Goal: Information Seeking & Learning: Learn about a topic

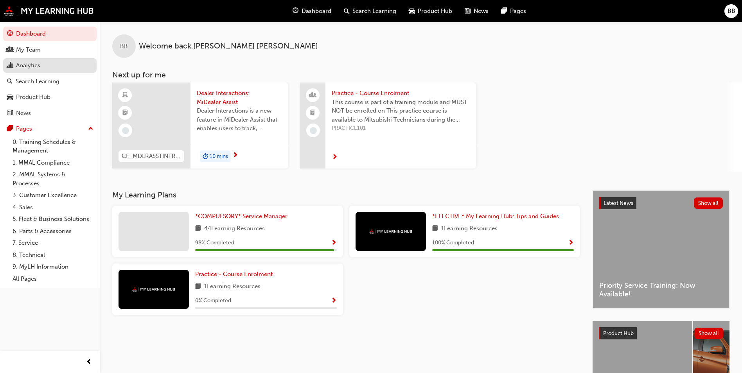
click at [29, 65] on div "Analytics" at bounding box center [28, 65] width 24 height 9
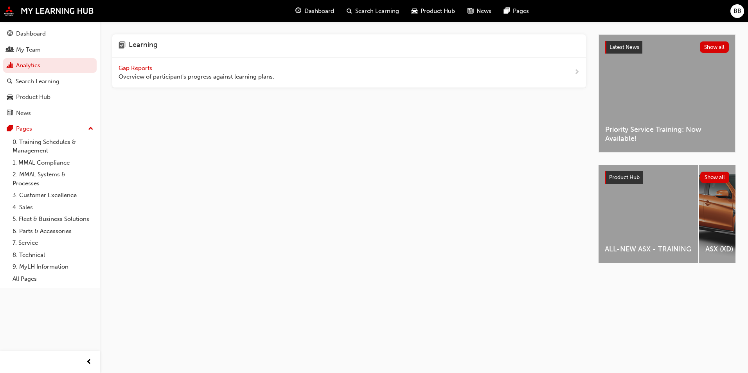
click at [128, 66] on span "Gap Reports" at bounding box center [135, 68] width 35 height 7
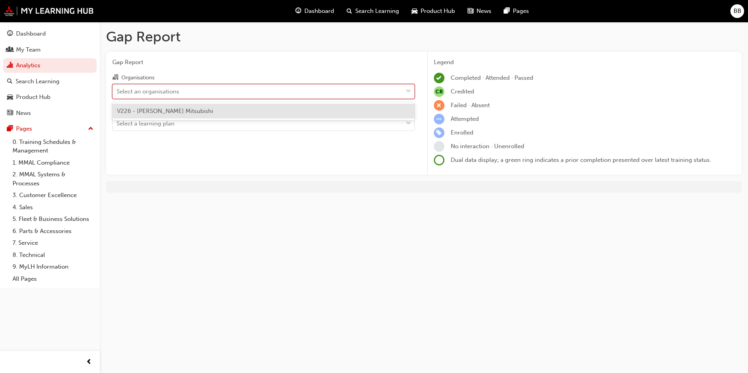
click at [188, 93] on div "Select an organisations" at bounding box center [258, 91] width 290 height 14
click at [117, 93] on input "Organisations option V226 - [PERSON_NAME] Mitsubishi focused, 1 of 1. 1 result …" at bounding box center [117, 91] width 1 height 7
click at [187, 107] on div "V226 - [PERSON_NAME] Mitsubishi" at bounding box center [263, 111] width 302 height 15
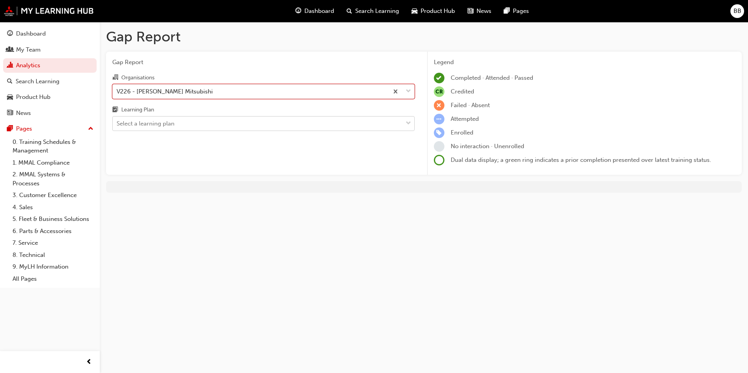
click at [187, 125] on div "Select a learning plan" at bounding box center [258, 124] width 290 height 14
click at [117, 125] on input "Learning Plan Select a learning plan" at bounding box center [117, 123] width 1 height 7
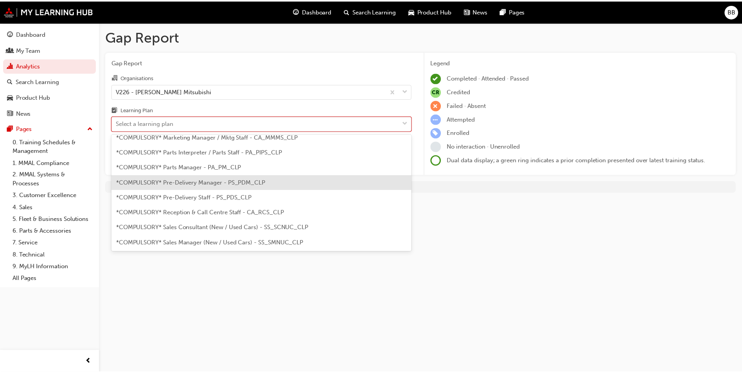
scroll to position [196, 0]
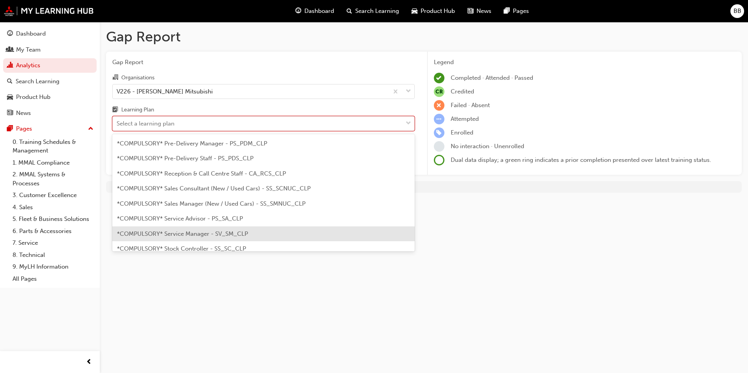
click at [220, 230] on span "*COMPULSORY* Service Manager - SV_SM_CLP" at bounding box center [182, 233] width 131 height 7
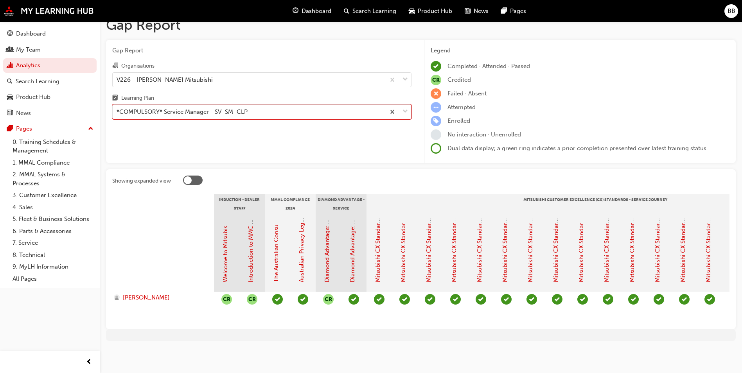
scroll to position [0, 628]
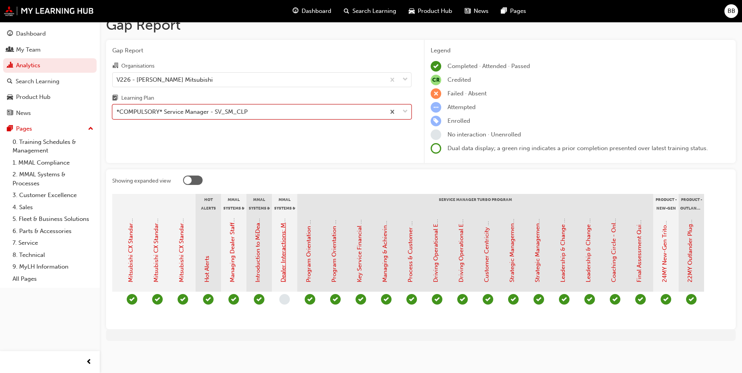
click at [282, 242] on link "Dealer Interactions: MiDealer Assist" at bounding box center [283, 234] width 7 height 95
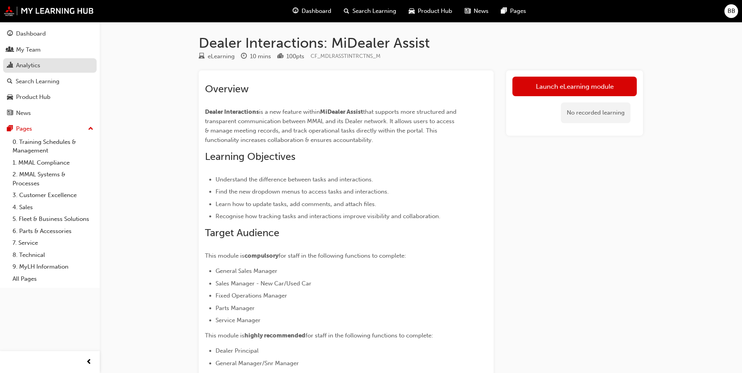
click at [48, 61] on div "Analytics" at bounding box center [50, 66] width 86 height 10
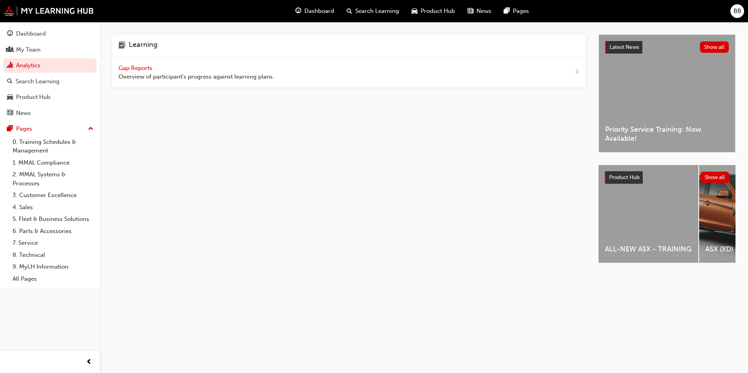
click at [128, 67] on span "Gap Reports" at bounding box center [135, 68] width 35 height 7
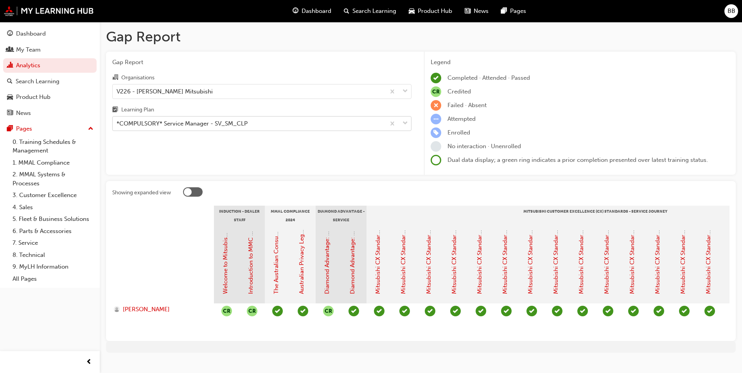
click at [212, 121] on div "*COMPULSORY* Service Manager - SV_SM_CLP" at bounding box center [182, 123] width 131 height 9
click at [117, 121] on input "Learning Plan *COMPULSORY* Service Manager - SV_SM_CLP" at bounding box center [117, 123] width 1 height 7
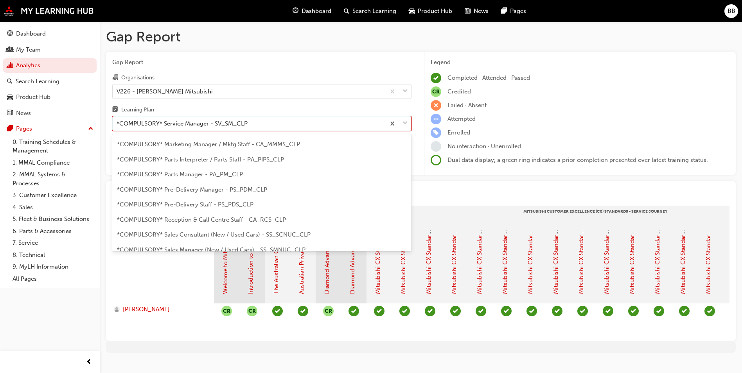
scroll to position [113, 0]
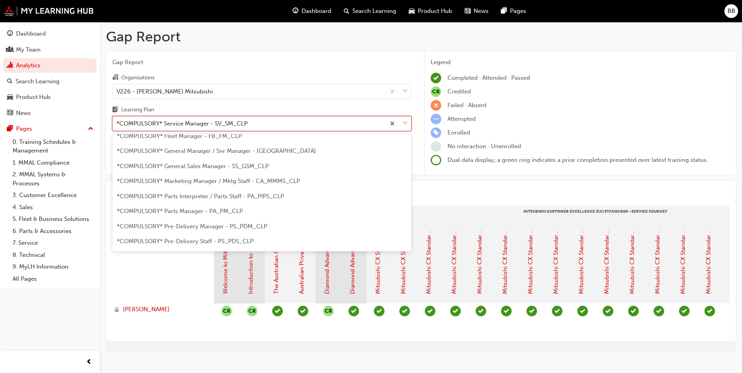
click at [189, 196] on span "*COMPULSORY* Parts Interpreter / Parts Staff - PA_PIPS_CLP" at bounding box center [200, 196] width 167 height 7
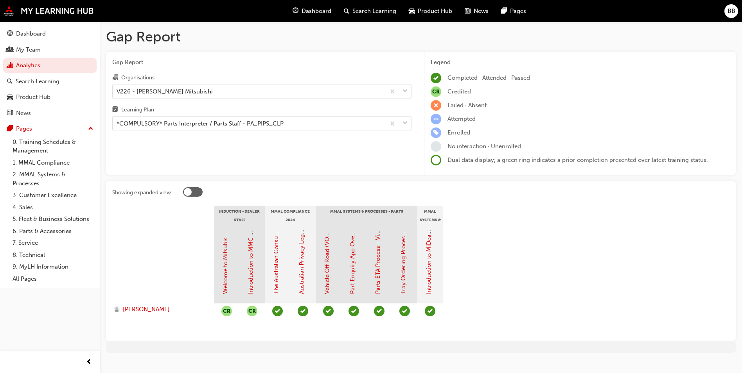
click at [149, 132] on div "Gap Report Organisations V226 - [PERSON_NAME] Mitsubishi Learning Plan *COMPULS…" at bounding box center [262, 114] width 312 height 124
click at [148, 125] on div "*COMPULSORY* Parts Interpreter / Parts Staff - PA_PIPS_CLP" at bounding box center [200, 123] width 167 height 9
click at [117, 125] on input "Learning Plan *COMPULSORY* Parts Interpreter / Parts Staff - PA_PIPS_CLP" at bounding box center [117, 123] width 1 height 7
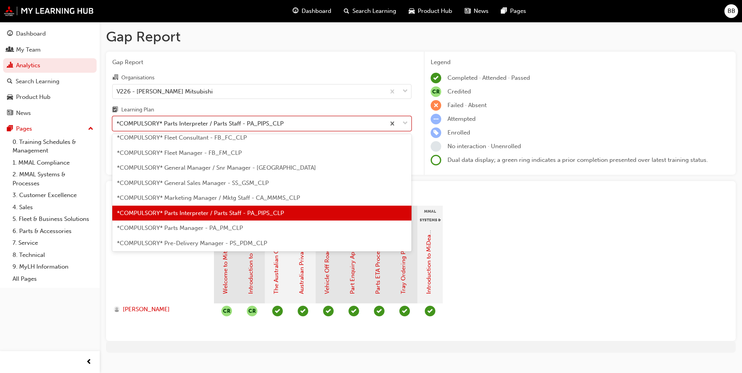
scroll to position [109, 0]
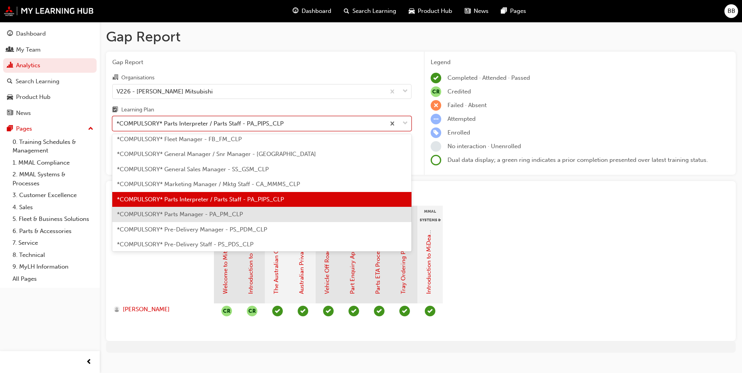
click at [182, 210] on div "*COMPULSORY* Parts Manager - PA_PM_CLP" at bounding box center [261, 214] width 299 height 15
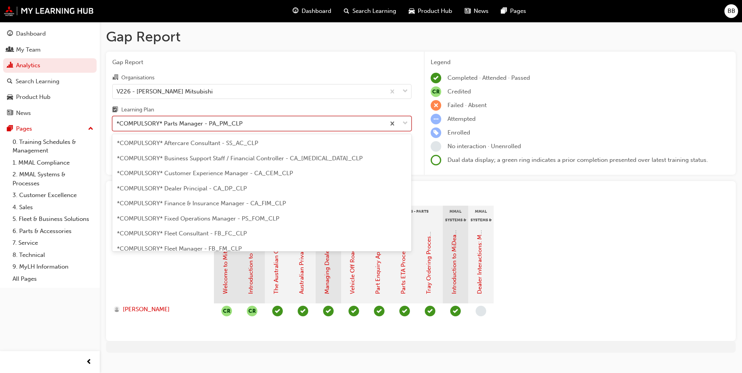
click at [242, 126] on div "*COMPULSORY* Parts Manager - PA_PM_CLP" at bounding box center [180, 123] width 126 height 9
click at [117, 126] on input "Learning Plan option *COMPULSORY* Parts Manager - PA_PM_CLP, selected. option *…" at bounding box center [117, 123] width 1 height 7
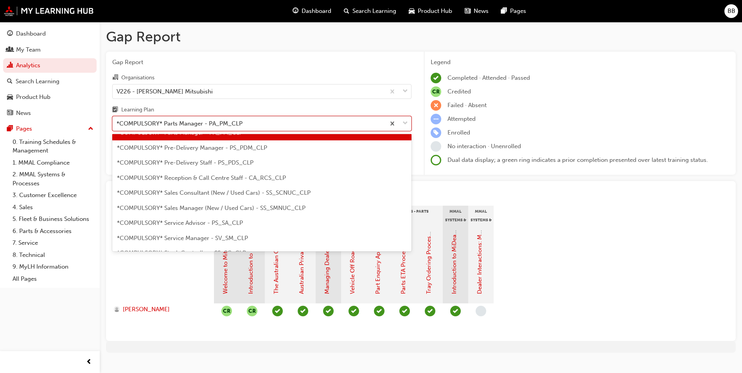
scroll to position [203, 0]
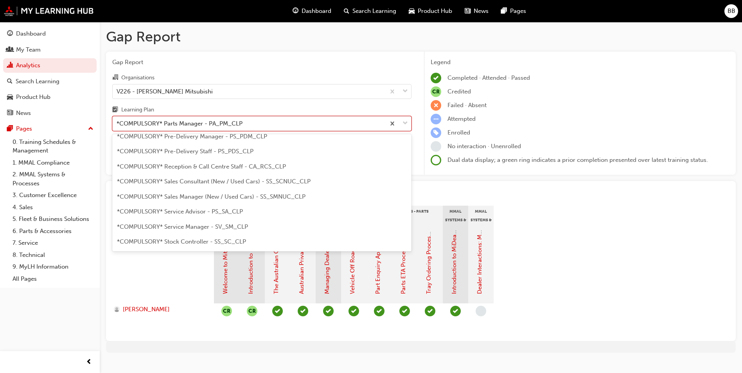
click at [220, 222] on div "*COMPULSORY* Service Manager - SV_SM_CLP" at bounding box center [261, 226] width 299 height 15
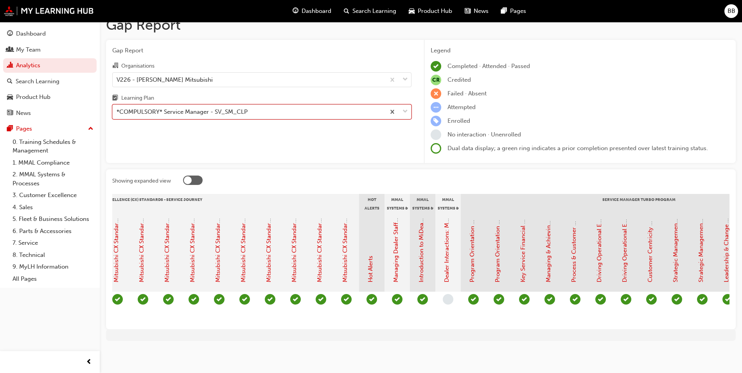
scroll to position [0, 520]
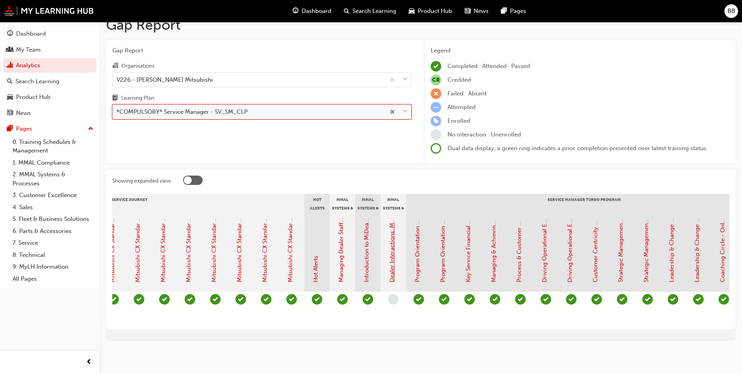
click at [393, 248] on link "Dealer Interactions: MiDealer Assist" at bounding box center [391, 234] width 7 height 95
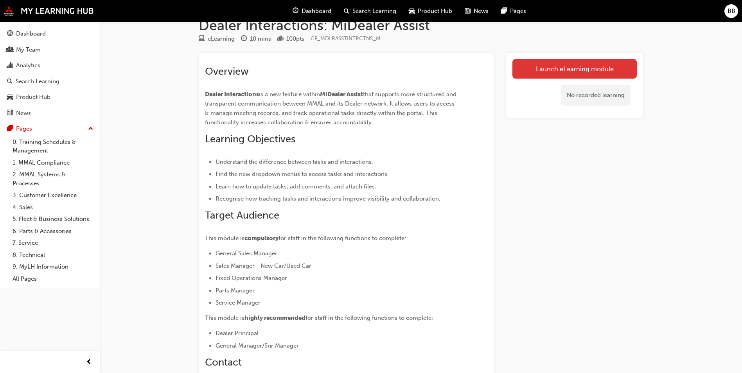
click at [580, 69] on link "Launch eLearning module" at bounding box center [574, 69] width 124 height 20
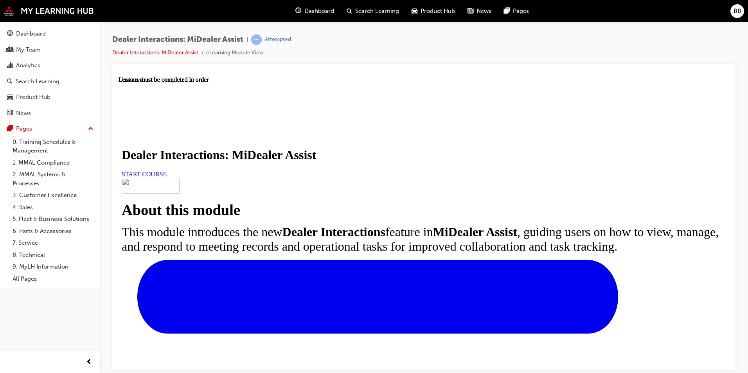
scroll to position [93, 0]
click at [167, 170] on link "START COURSE" at bounding box center [144, 173] width 45 height 7
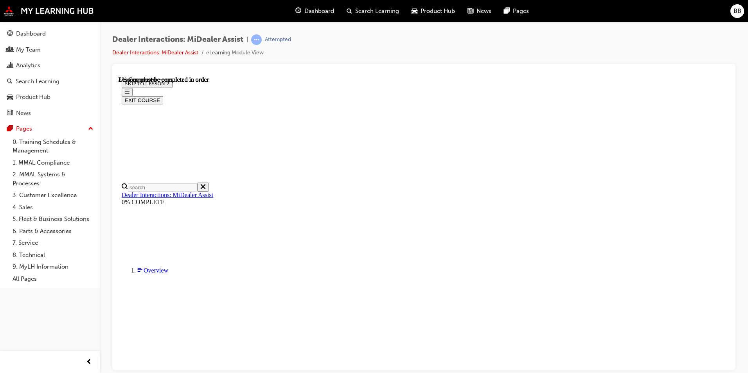
scroll to position [181, 0]
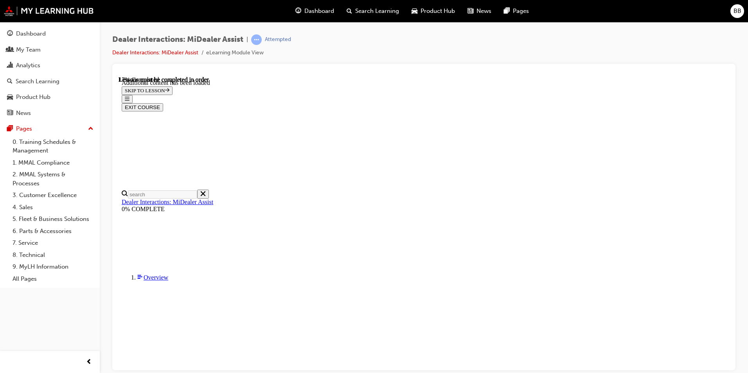
scroll to position [392, 0]
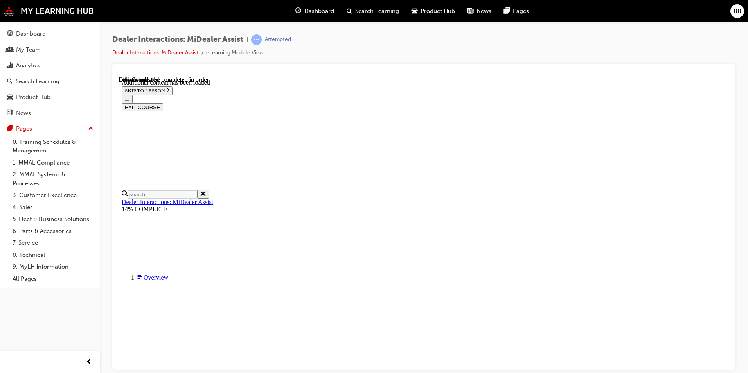
scroll to position [340, 0]
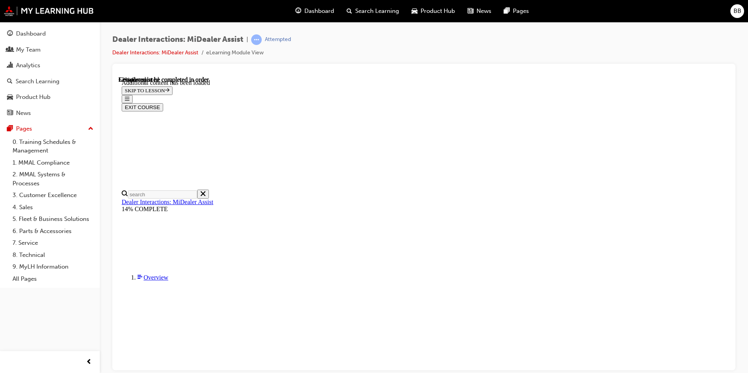
scroll to position [1102, 0]
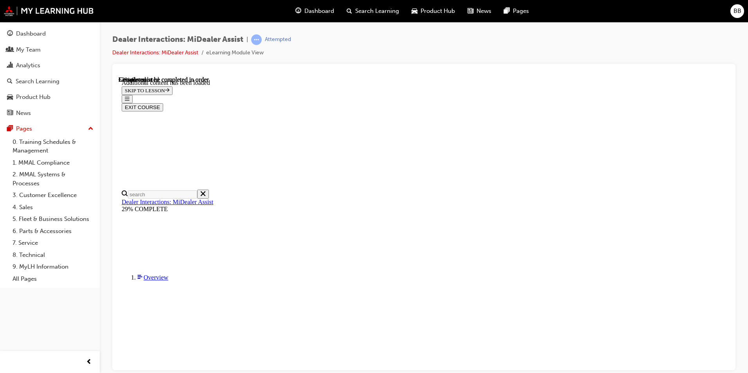
scroll to position [934, 0]
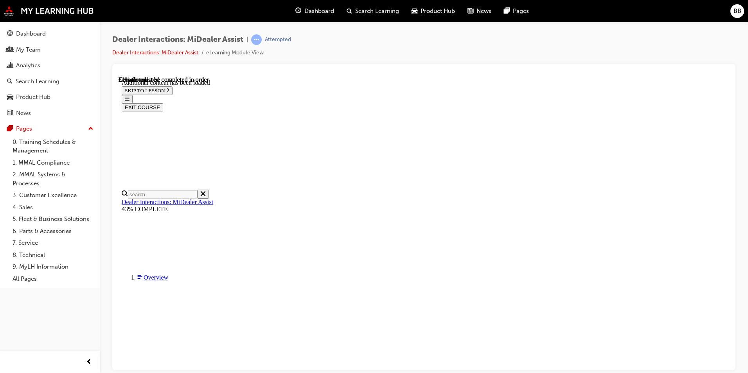
scroll to position [389, 0]
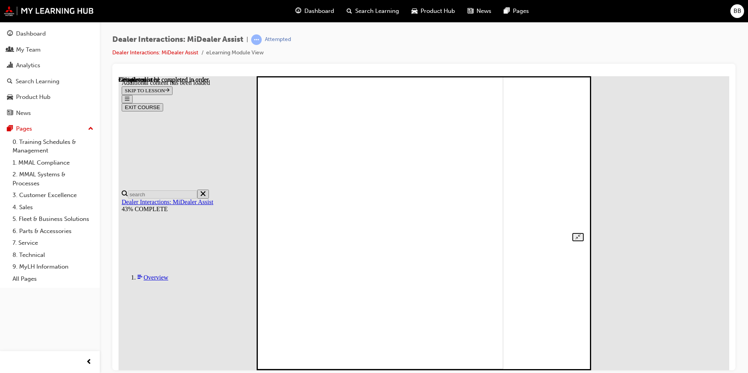
drag, startPoint x: 567, startPoint y: 94, endPoint x: 562, endPoint y: 94, distance: 5.9
click at [503, 94] on img at bounding box center [349, 222] width 308 height 294
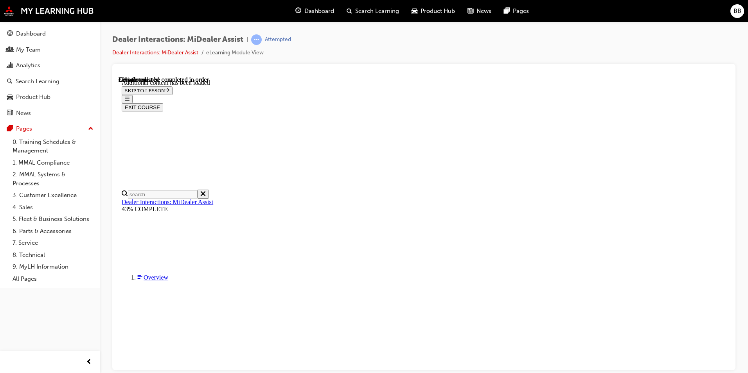
scroll to position [1649, 0]
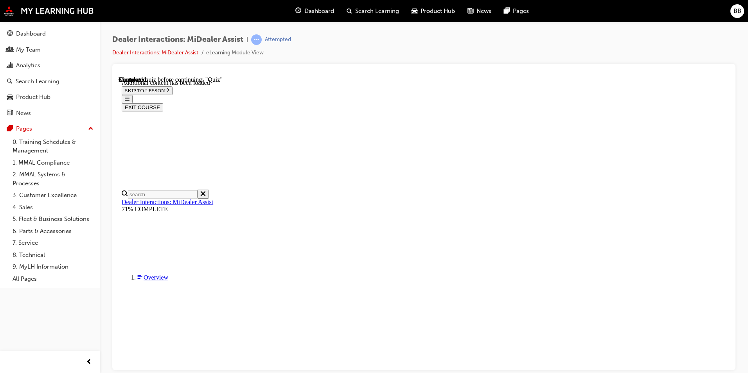
scroll to position [81, 0]
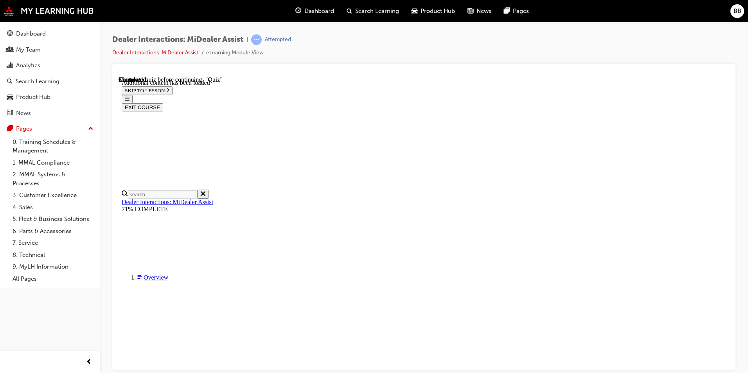
radio input "true"
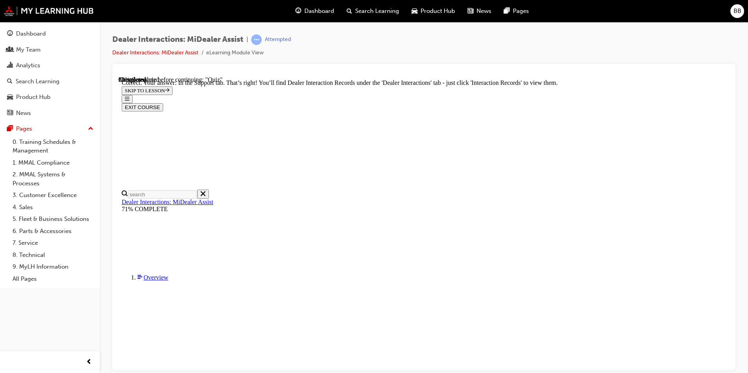
radio input "true"
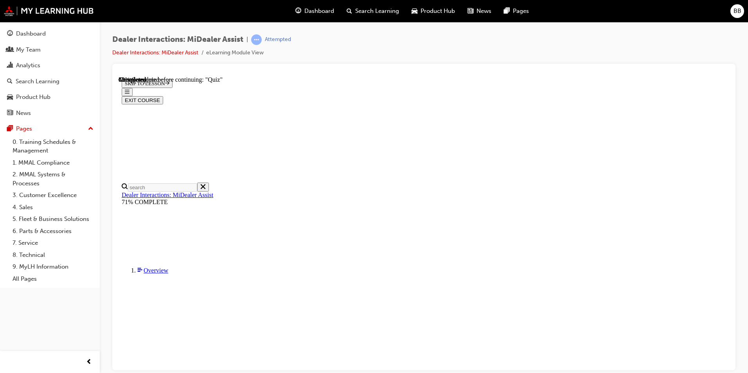
radio input "true"
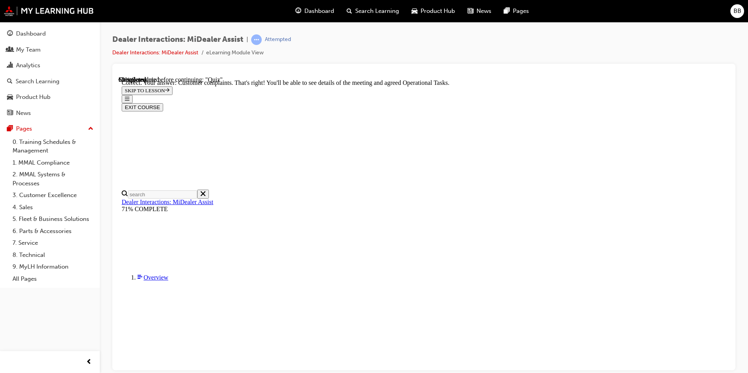
scroll to position [185, 0]
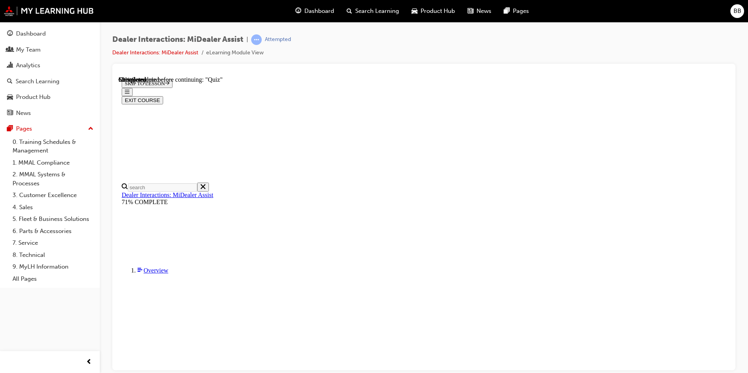
scroll to position [93, 0]
radio input "true"
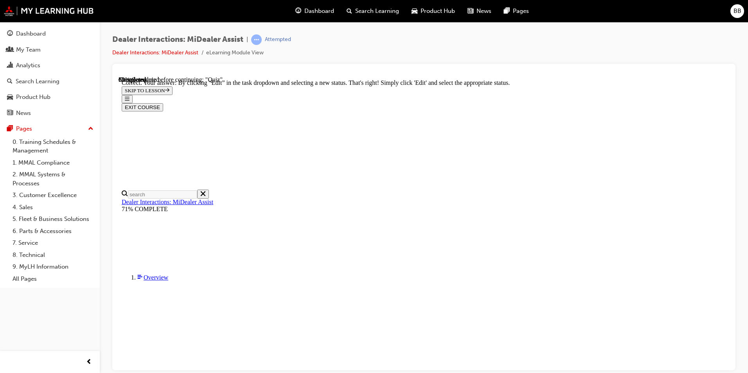
scroll to position [187, 0]
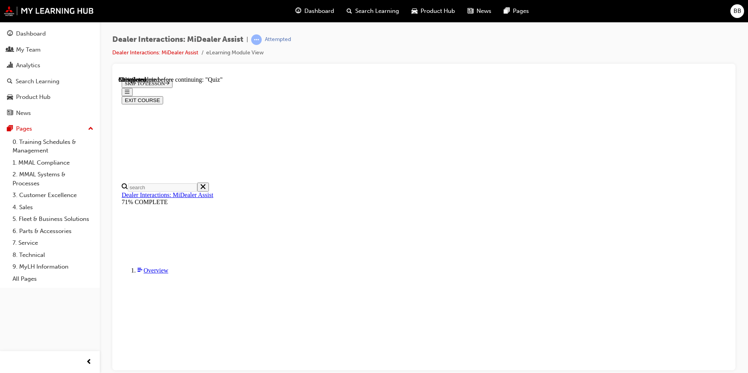
radio input "true"
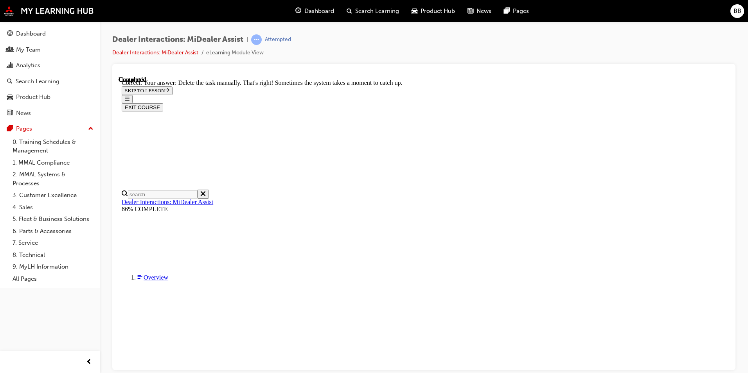
scroll to position [191, 0]
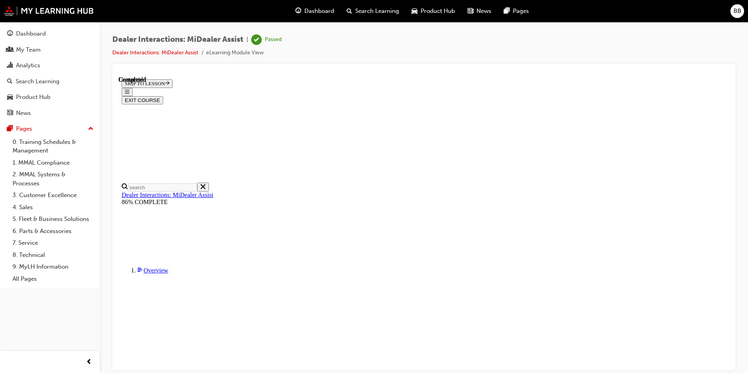
scroll to position [131, 0]
click at [163, 96] on button "EXIT COURSE" at bounding box center [142, 100] width 41 height 8
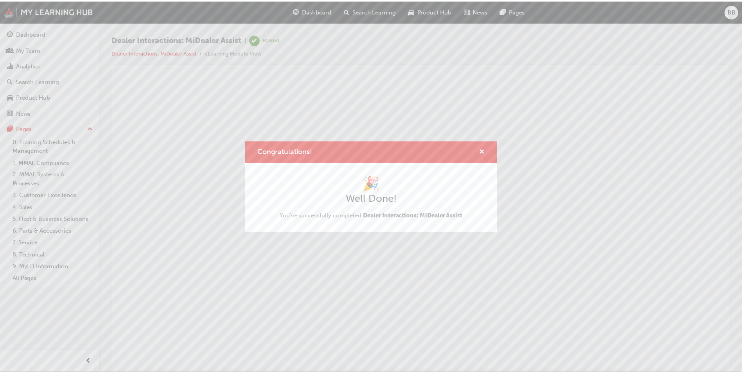
scroll to position [0, 0]
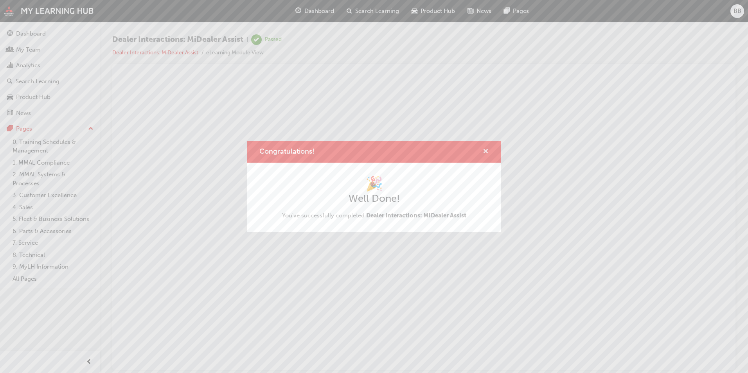
click at [486, 154] on span "cross-icon" at bounding box center [486, 152] width 6 height 7
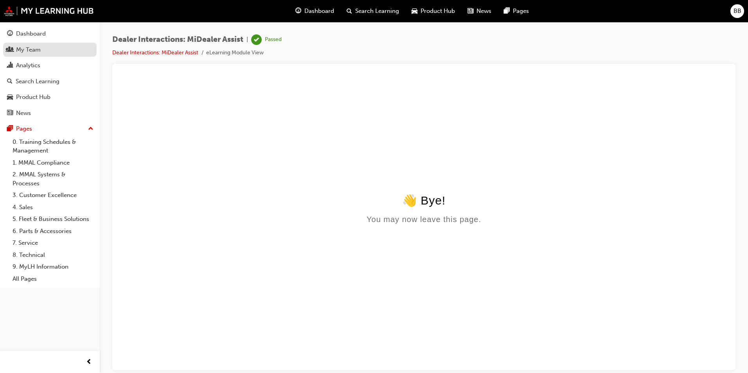
click at [16, 48] on div "My Team" at bounding box center [28, 49] width 25 height 9
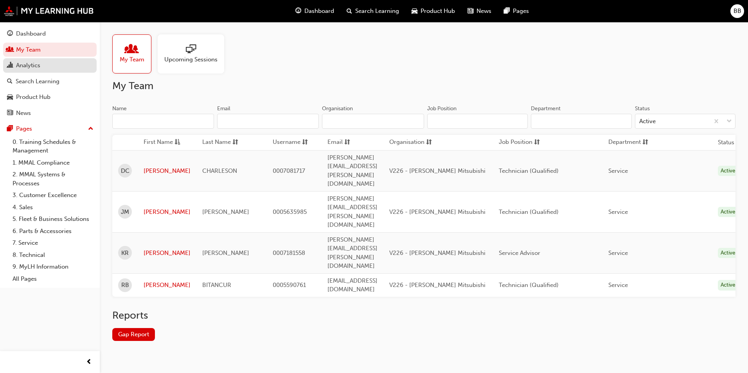
click at [44, 67] on div "Analytics" at bounding box center [50, 66] width 86 height 10
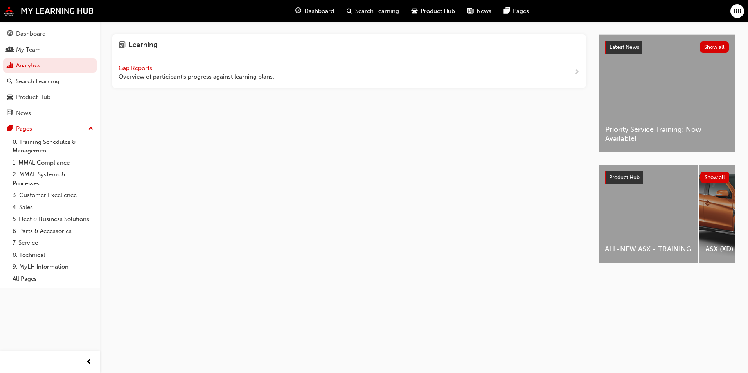
click at [132, 66] on span "Gap Reports" at bounding box center [135, 68] width 35 height 7
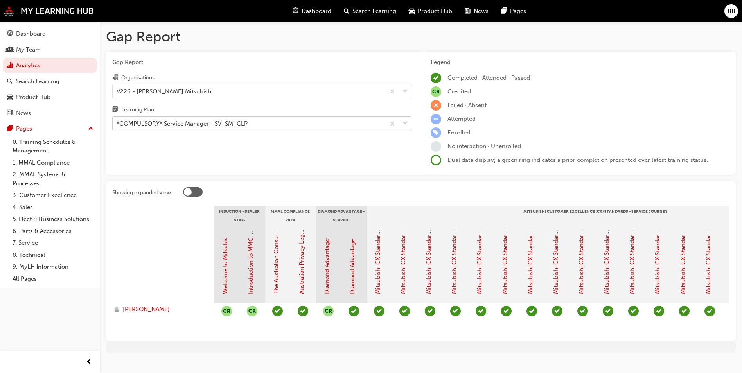
click at [203, 127] on div "*COMPULSORY* Service Manager - SV_SM_CLP" at bounding box center [182, 123] width 131 height 9
click at [117, 127] on input "Learning Plan *COMPULSORY* Service Manager - SV_SM_CLP" at bounding box center [117, 123] width 1 height 7
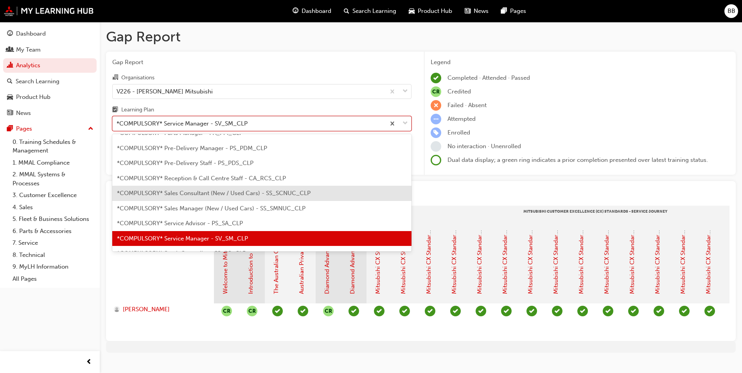
scroll to position [230, 0]
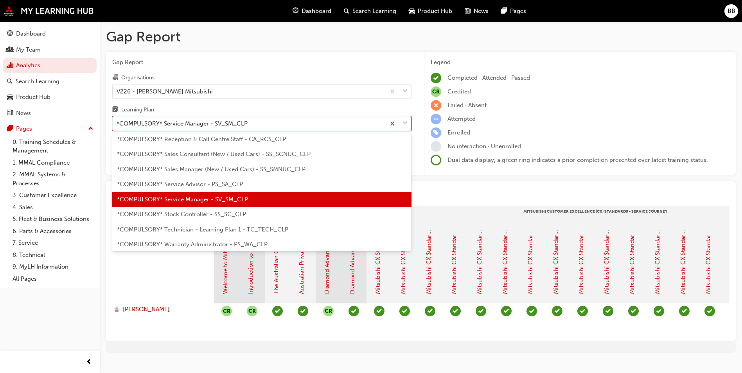
click at [212, 228] on span "*COMPULSORY* Technician - Learning Plan 1 - TC_TECH_CLP" at bounding box center [202, 229] width 171 height 7
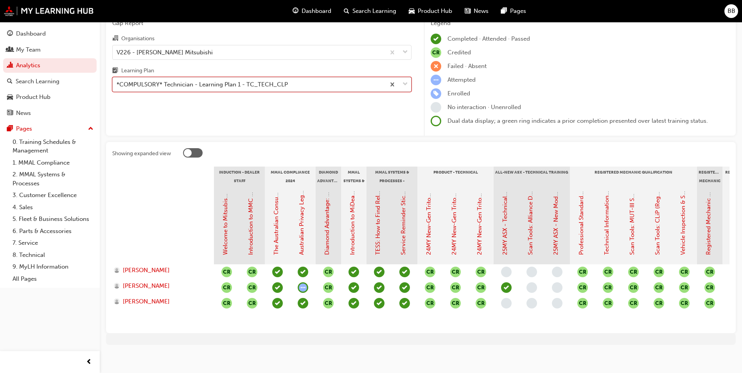
click at [210, 80] on div "*COMPULSORY* Technician - Learning Plan 1 - TC_TECH_CLP" at bounding box center [202, 84] width 171 height 9
click at [117, 81] on input "Learning Plan option *COMPULSORY* Technician - Learning Plan 1 - TC_TECH_CLP, s…" at bounding box center [117, 84] width 1 height 7
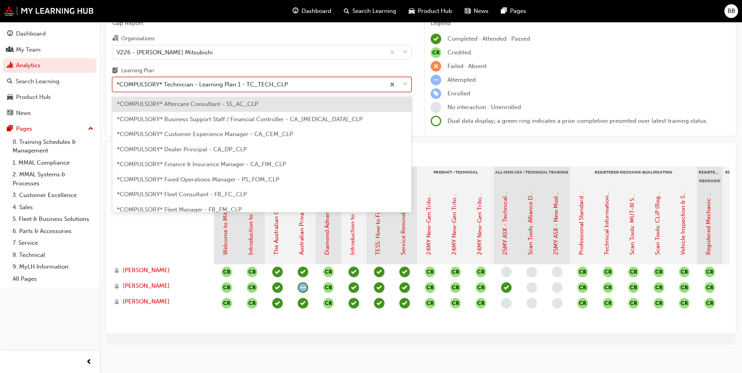
scroll to position [221, 0]
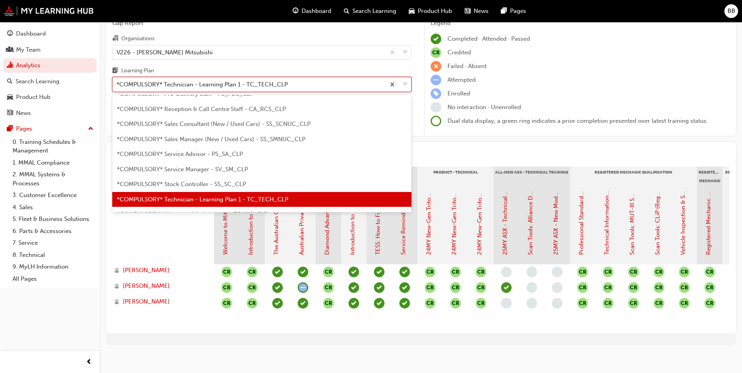
click at [210, 84] on div "*COMPULSORY* Technician - Learning Plan 1 - TC_TECH_CLP" at bounding box center [202, 84] width 171 height 9
click at [117, 84] on input "Learning Plan option *COMPULSORY* Technician - Learning Plan 1 - TC_TECH_CLP, s…" at bounding box center [117, 84] width 1 height 7
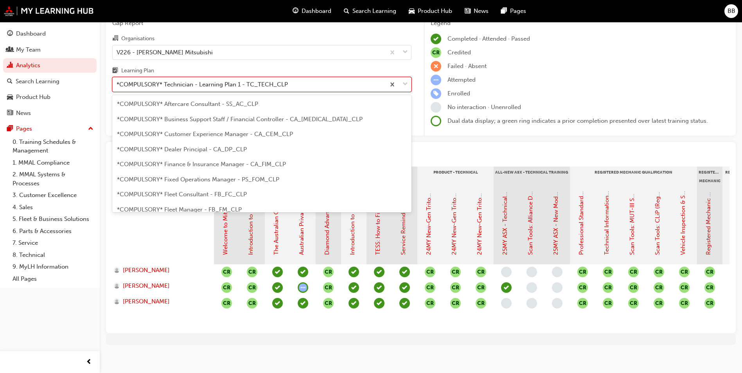
click at [210, 84] on div "*COMPULSORY* Technician - Learning Plan 1 - TC_TECH_CLP" at bounding box center [202, 84] width 171 height 9
click at [117, 84] on input "Learning Plan option *COMPULSORY* Technician - Learning Plan 1 - TC_TECH_CLP, s…" at bounding box center [117, 84] width 1 height 7
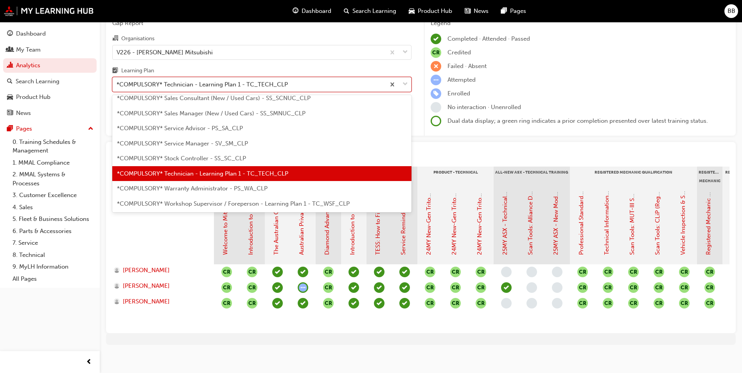
scroll to position [260, 0]
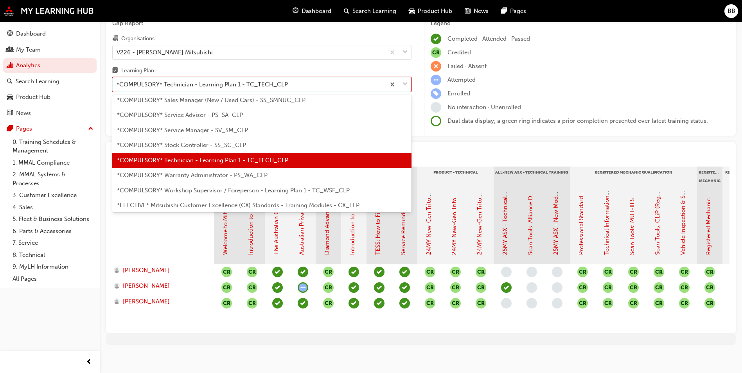
click at [211, 173] on span "*COMPULSORY* Warranty Administrator - PS_WA_CLP" at bounding box center [192, 175] width 151 height 7
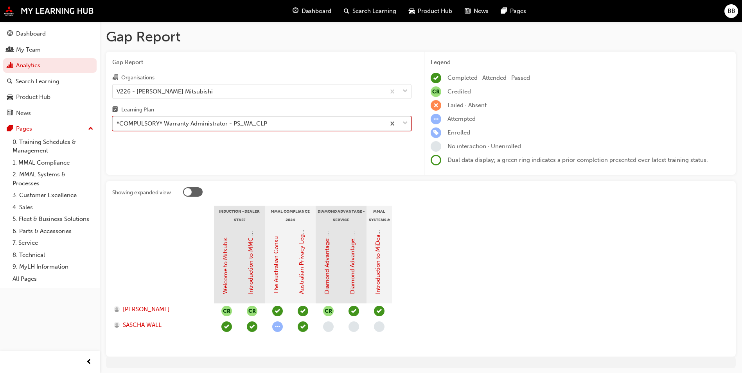
click at [271, 127] on div "*COMPULSORY* Warranty Administrator - PS_WA_CLP" at bounding box center [249, 124] width 273 height 14
click at [117, 127] on input "Learning Plan option *COMPULSORY* Warranty Administrator - PS_WA_CLP, selected.…" at bounding box center [117, 123] width 1 height 7
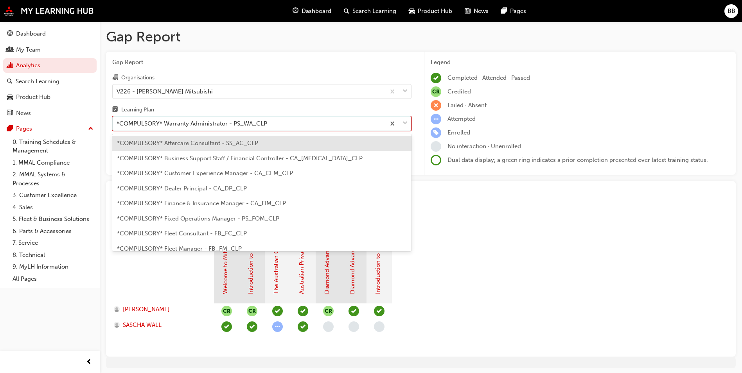
scroll to position [236, 0]
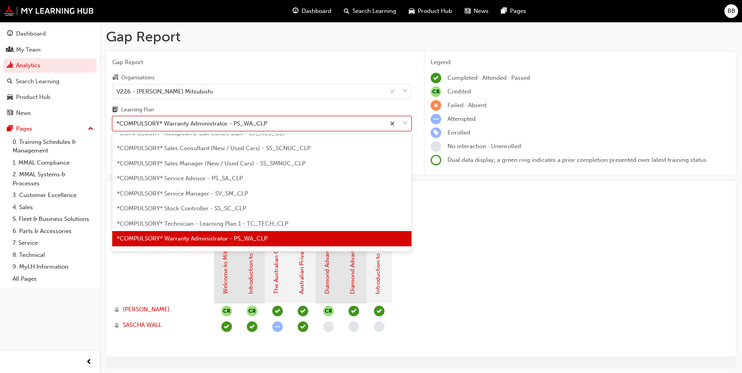
click at [255, 162] on span "*COMPULSORY* Sales Manager (New / Used Cars) - SS_SMNUC_CLP" at bounding box center [211, 163] width 188 height 7
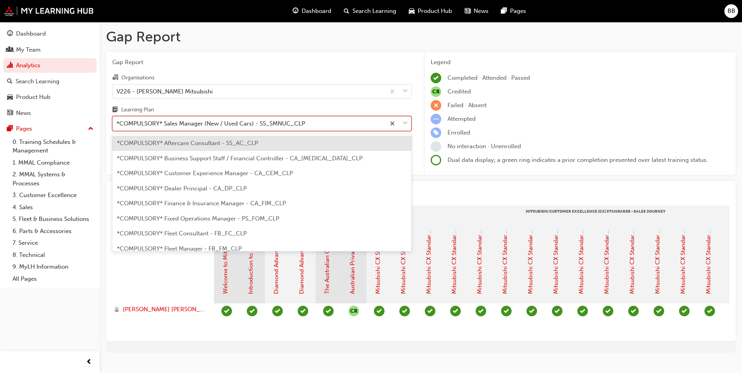
click at [190, 131] on div "*COMPULSORY* Sales Manager (New / Used Cars) - SS_SMNUC_CLP" at bounding box center [261, 123] width 299 height 15
click at [117, 127] on input "Learning Plan option *COMPULSORY* Sales Manager (New / Used Cars) - SS_SMNUC_CL…" at bounding box center [117, 123] width 1 height 7
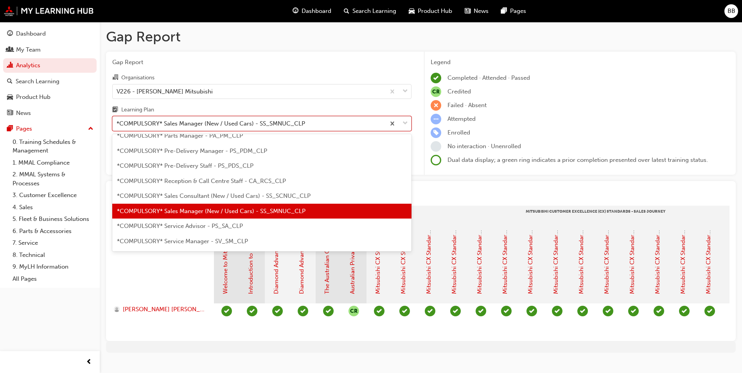
scroll to position [200, 0]
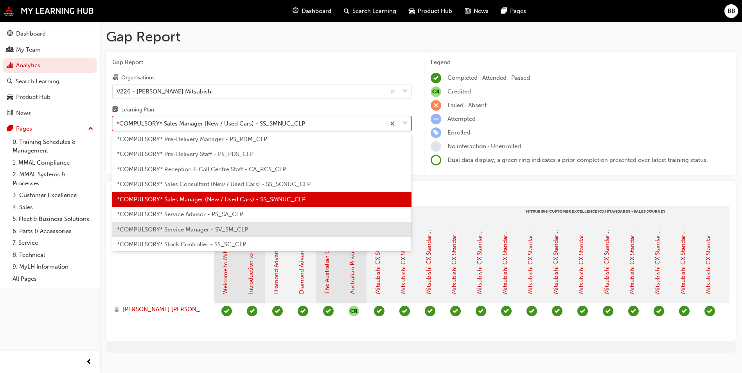
click at [207, 226] on span "*COMPULSORY* Service Manager - SV_SM_CLP" at bounding box center [182, 229] width 131 height 7
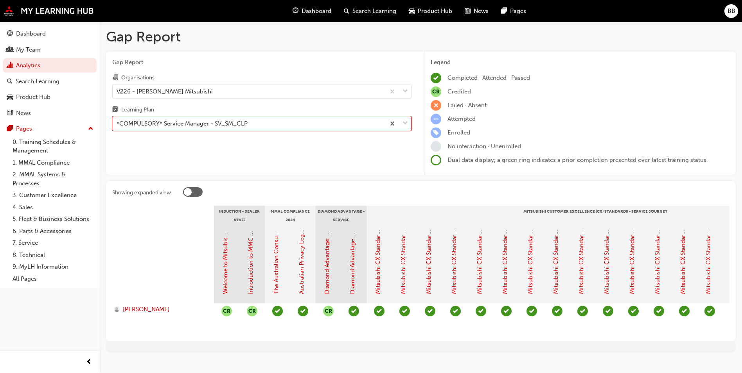
click at [202, 127] on div "*COMPULSORY* Service Manager - SV_SM_CLP" at bounding box center [182, 123] width 131 height 9
click at [117, 127] on input "Learning Plan option *COMPULSORY* Service Manager - SV_SM_CLP, selected. 0 resu…" at bounding box center [117, 123] width 1 height 7
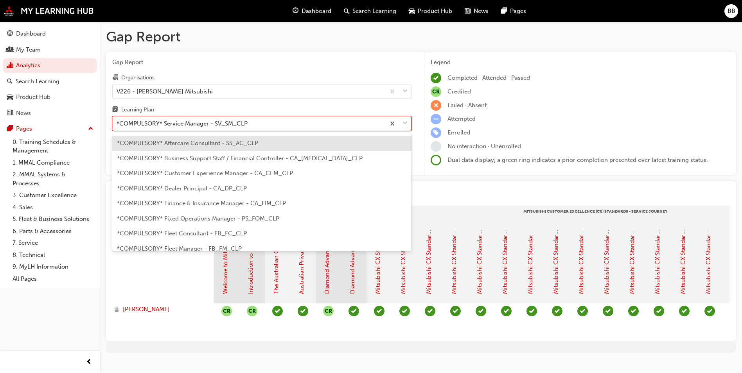
scroll to position [191, 0]
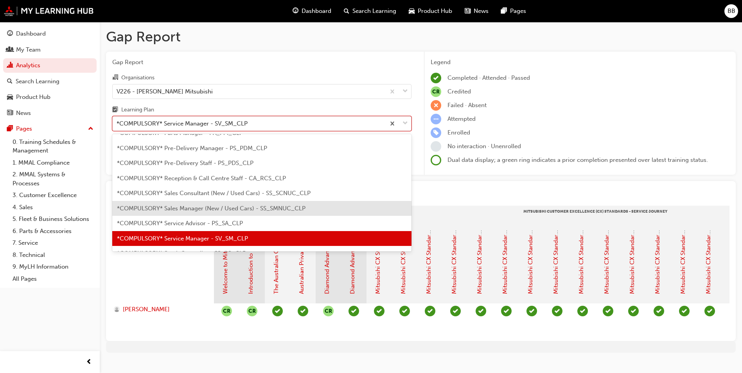
click at [205, 205] on span "*COMPULSORY* Sales Manager (New / Used Cars) - SS_SMNUC_CLP" at bounding box center [211, 208] width 188 height 7
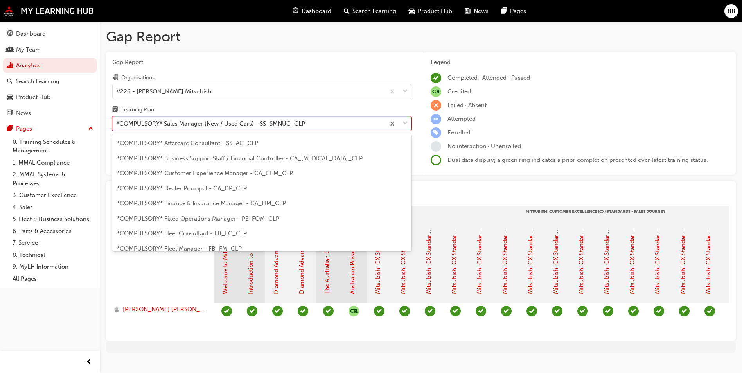
click at [232, 123] on div "*COMPULSORY* Sales Manager (New / Used Cars) - SS_SMNUC_CLP" at bounding box center [211, 123] width 188 height 9
click at [117, 123] on input "Learning Plan option *COMPULSORY* Sales Manager (New / Used Cars) - SS_SMNUC_CL…" at bounding box center [117, 123] width 1 height 7
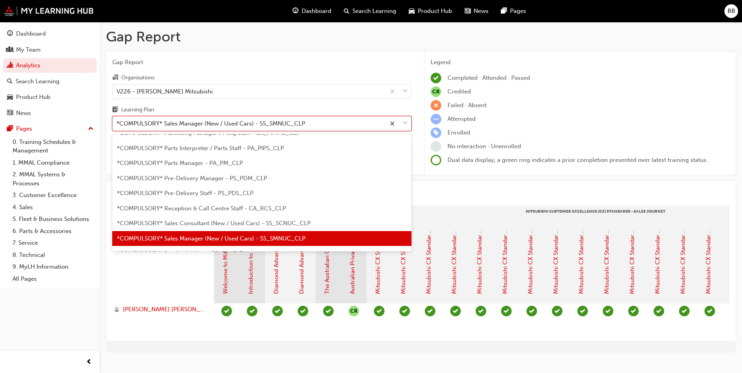
click at [206, 165] on span "*COMPULSORY* Parts Manager - PA_PM_CLP" at bounding box center [180, 163] width 126 height 7
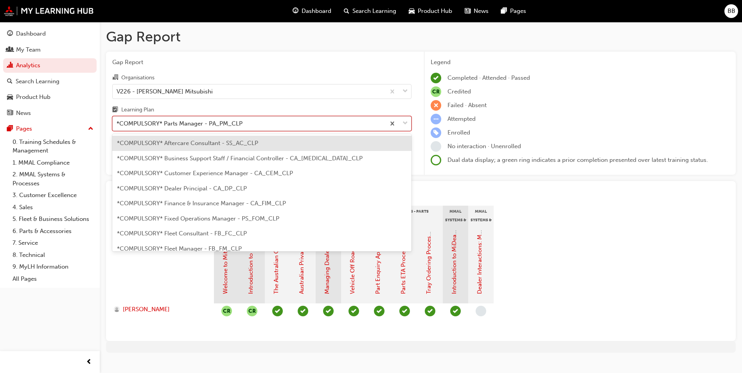
click at [242, 125] on div "*COMPULSORY* Parts Manager - PA_PM_CLP" at bounding box center [249, 124] width 273 height 14
click at [117, 125] on input "Learning Plan option *COMPULSORY* Parts Manager - PA_PM_CLP, selected. option *…" at bounding box center [117, 123] width 1 height 7
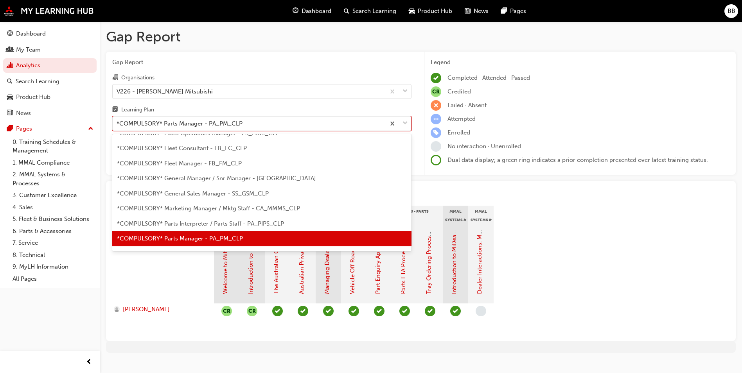
click at [241, 222] on span "*COMPULSORY* Parts Interpreter / Parts Staff - PA_PIPS_CLP" at bounding box center [200, 223] width 167 height 7
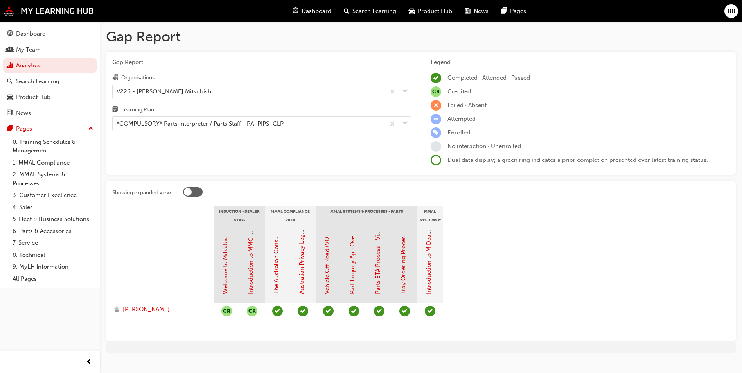
click at [218, 131] on div "Gap Report Organisations V226 - [PERSON_NAME] Mitsubishi Learning Plan *COMPULS…" at bounding box center [262, 114] width 312 height 124
click at [218, 121] on div "*COMPULSORY* Parts Interpreter / Parts Staff - PA_PIPS_CLP" at bounding box center [200, 123] width 167 height 9
click at [117, 121] on input "Learning Plan *COMPULSORY* Parts Interpreter / Parts Staff - PA_PIPS_CLP" at bounding box center [117, 123] width 1 height 7
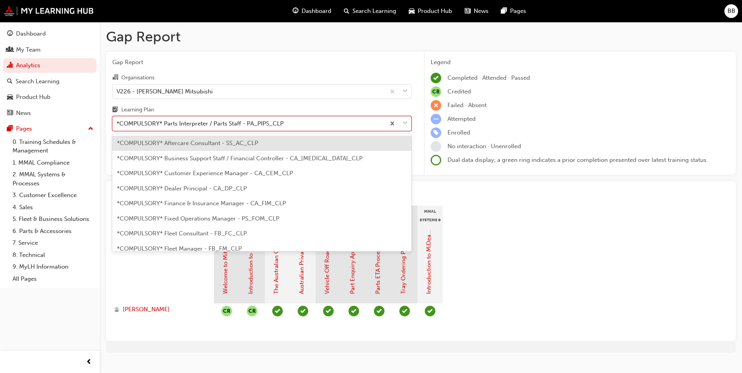
click at [235, 189] on span "*COMPULSORY* Dealer Principal - CA_DP_CLP" at bounding box center [182, 188] width 130 height 7
